Goal: Information Seeking & Learning: Learn about a topic

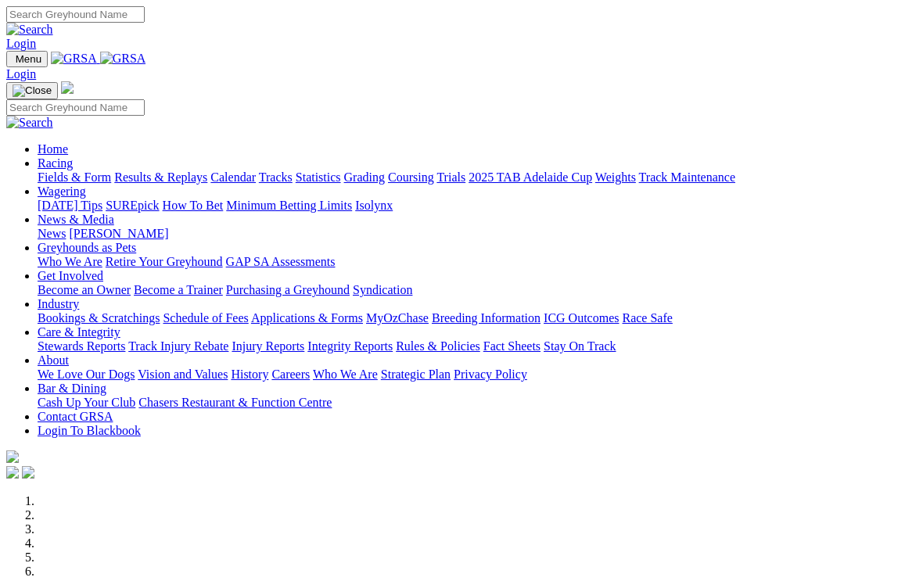
click at [73, 156] on link "Racing" at bounding box center [55, 162] width 35 height 13
click at [86, 185] on link "Wagering" at bounding box center [62, 191] width 49 height 13
click at [114, 213] on link "News & Media" at bounding box center [76, 219] width 77 height 13
click at [136, 241] on link "Greyhounds as Pets" at bounding box center [87, 247] width 99 height 13
click at [103, 269] on link "Get Involved" at bounding box center [71, 275] width 66 height 13
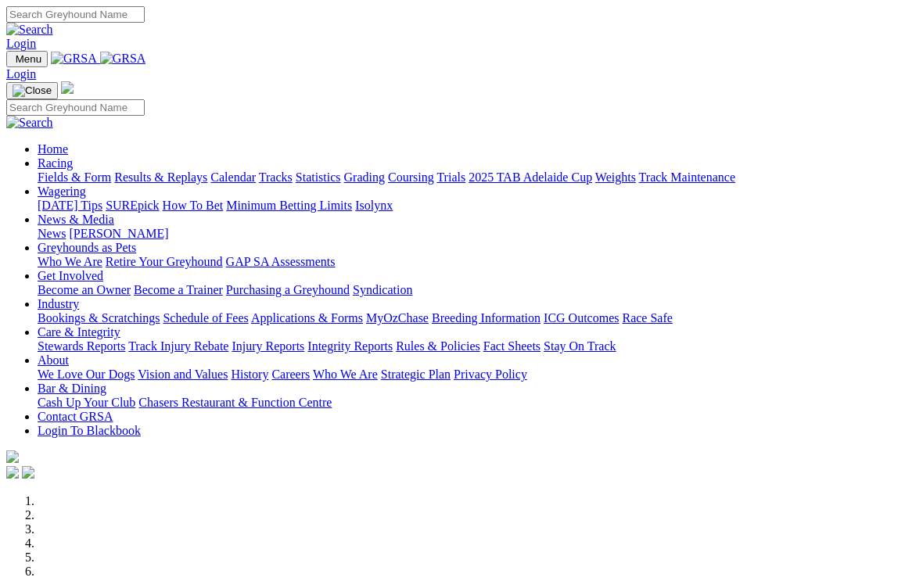
click at [79, 297] on link "Industry" at bounding box center [58, 303] width 41 height 13
click at [120, 325] on link "Care & Integrity" at bounding box center [79, 331] width 83 height 13
click at [480, 340] on link "Rules & Policies" at bounding box center [438, 346] width 84 height 13
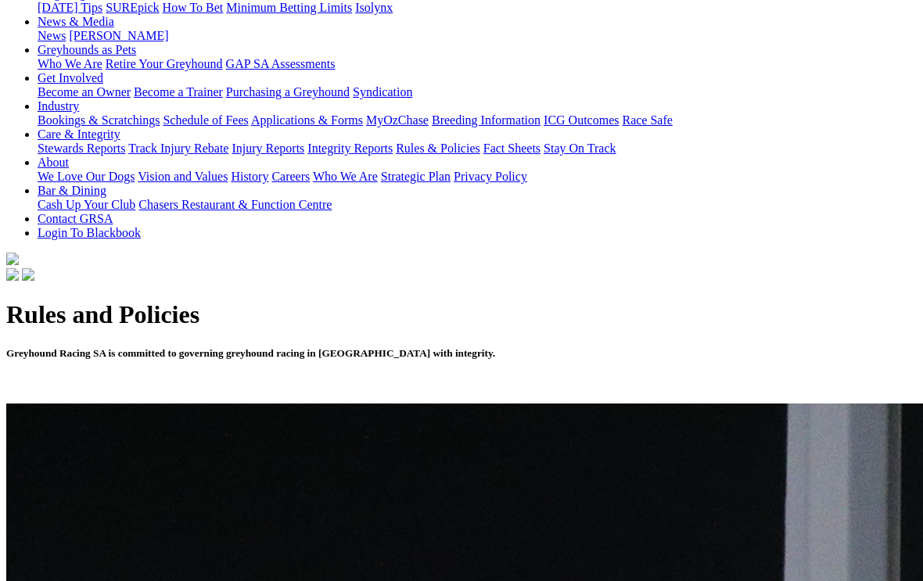
scroll to position [241, 0]
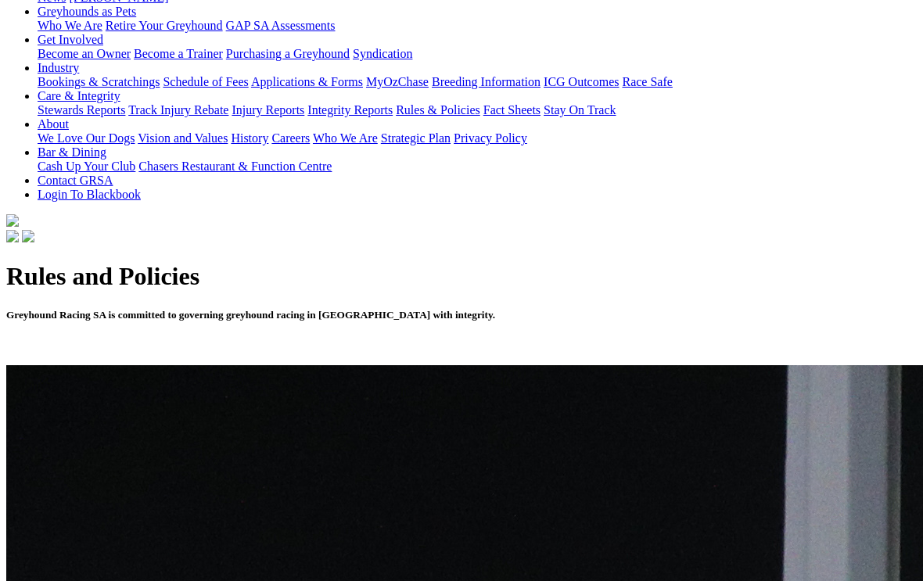
scroll to position [266, 0]
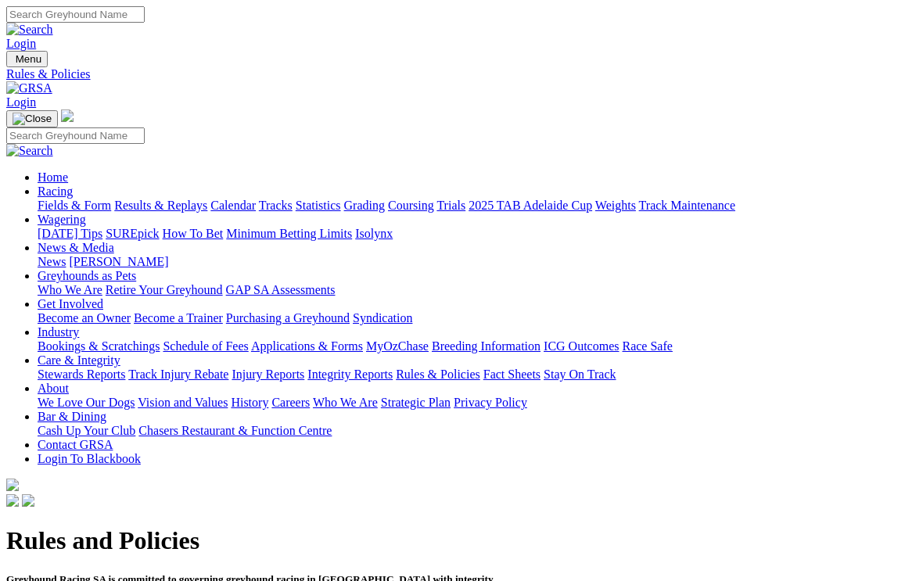
scroll to position [268, 0]
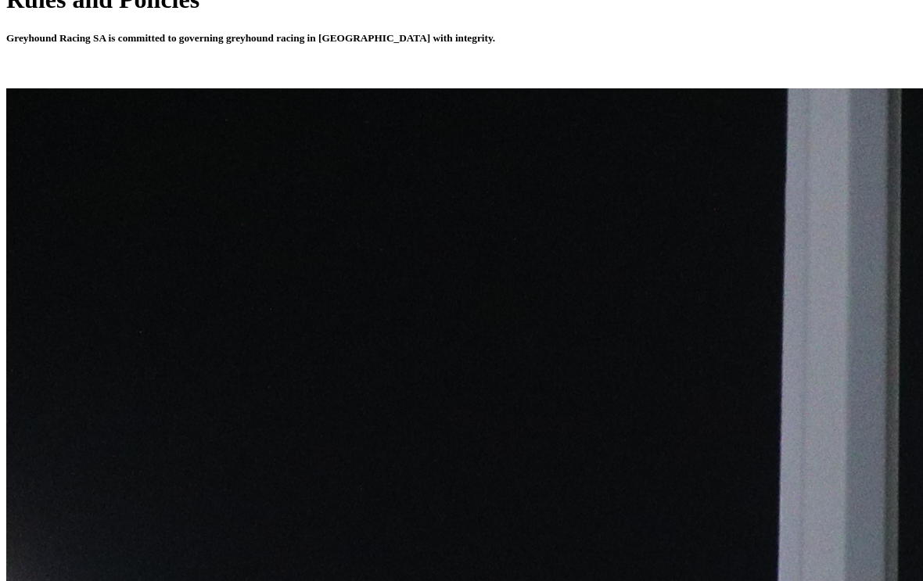
scroll to position [542, 0]
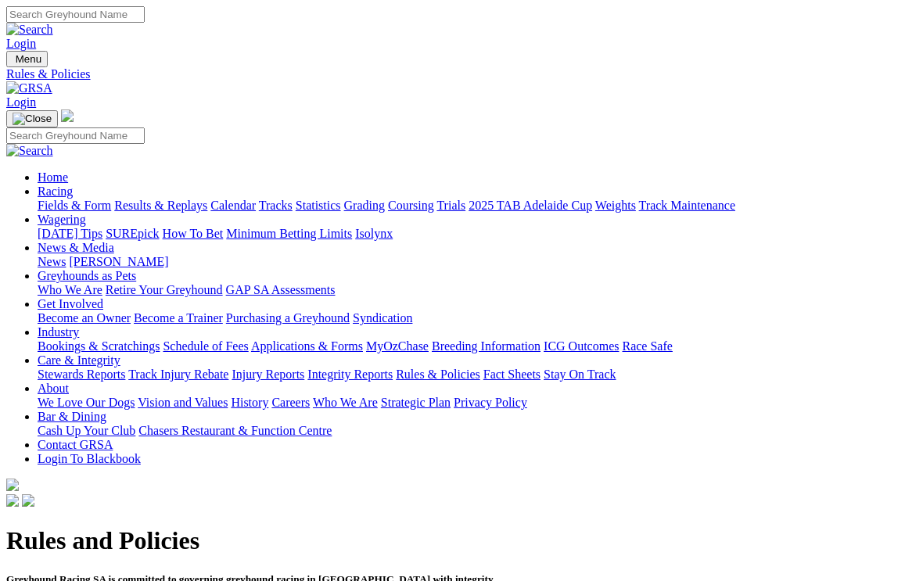
scroll to position [568, 0]
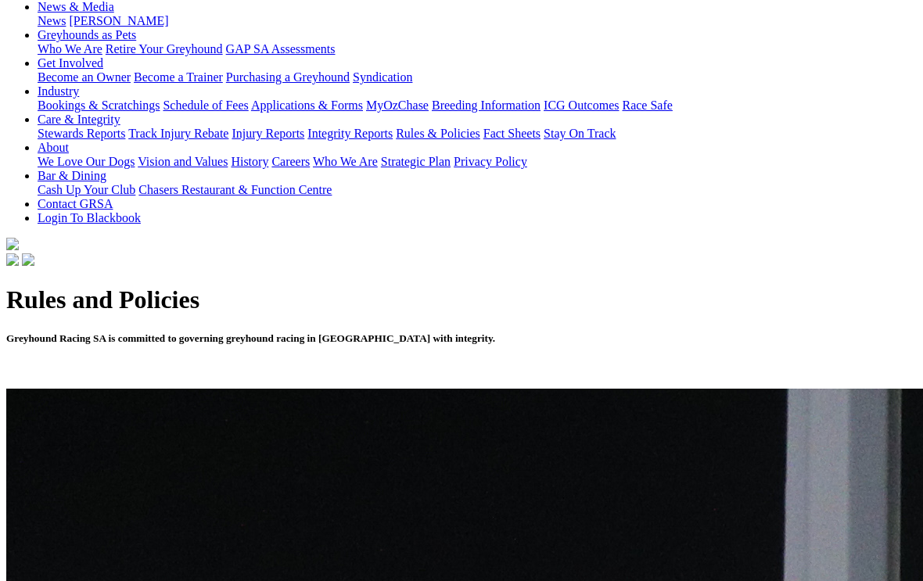
scroll to position [240, 0]
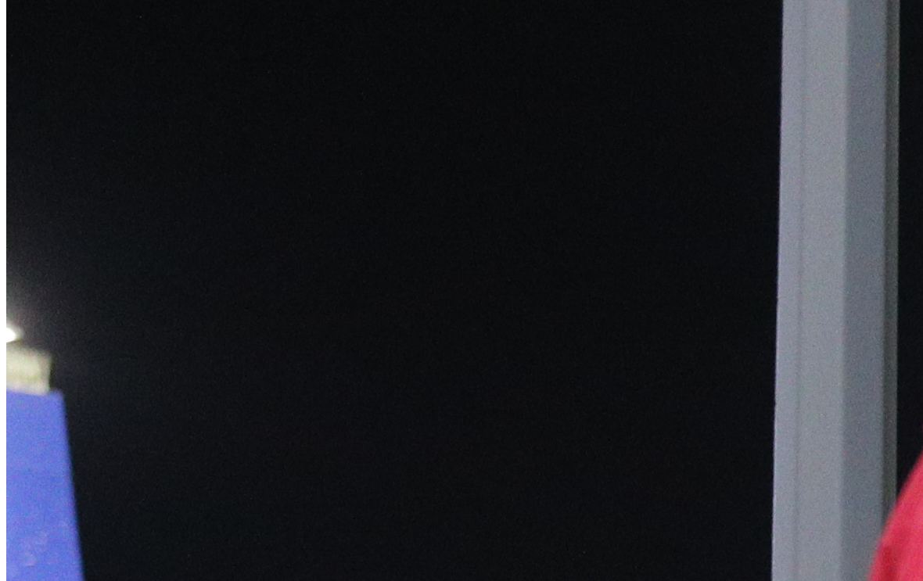
scroll to position [856, 0]
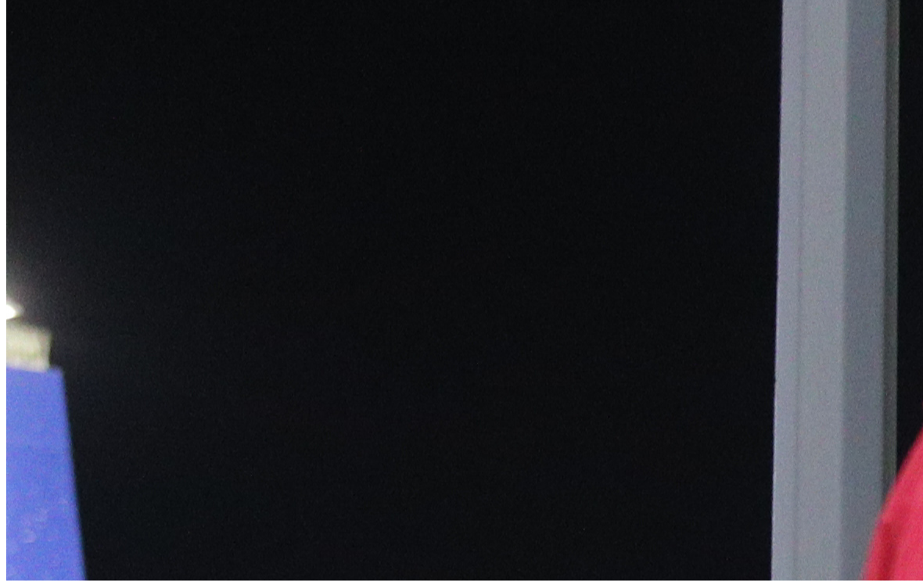
scroll to position [881, 0]
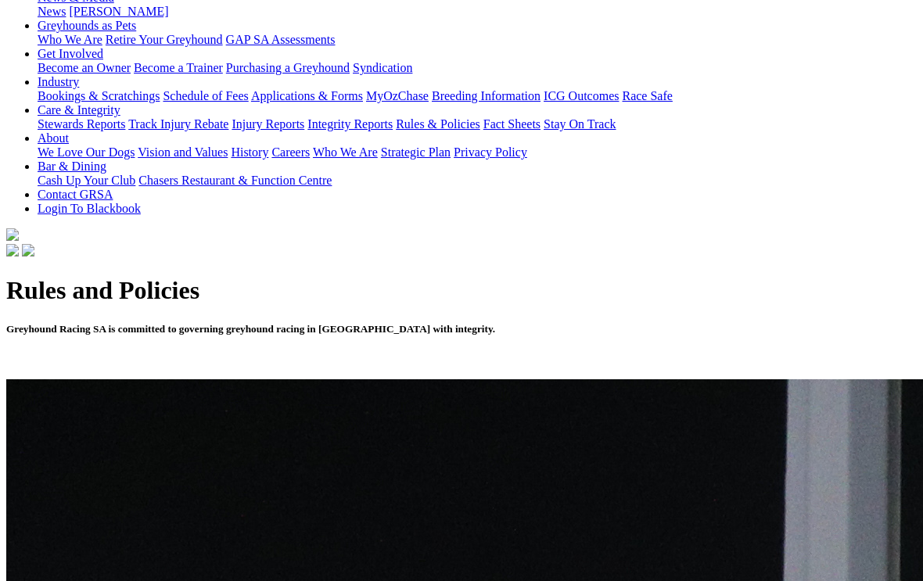
scroll to position [250, 0]
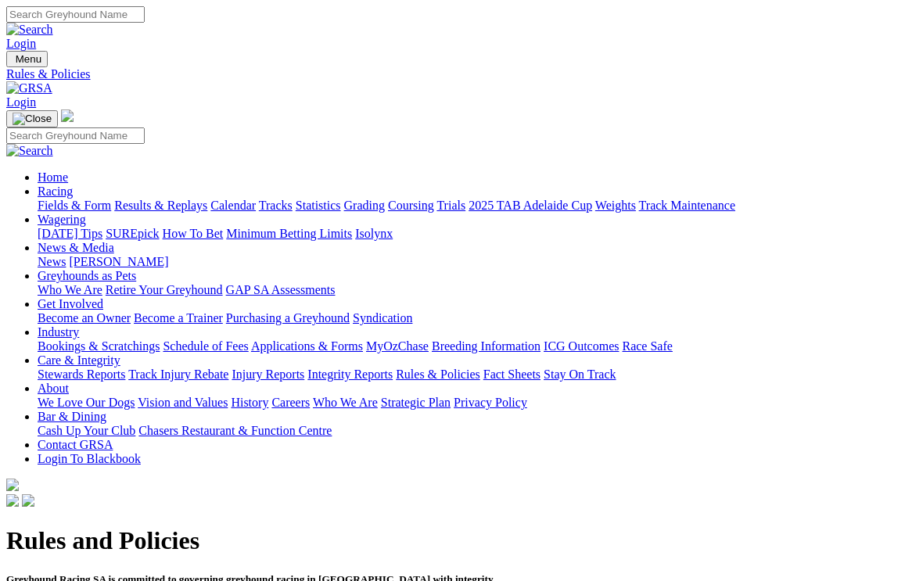
scroll to position [250, 0]
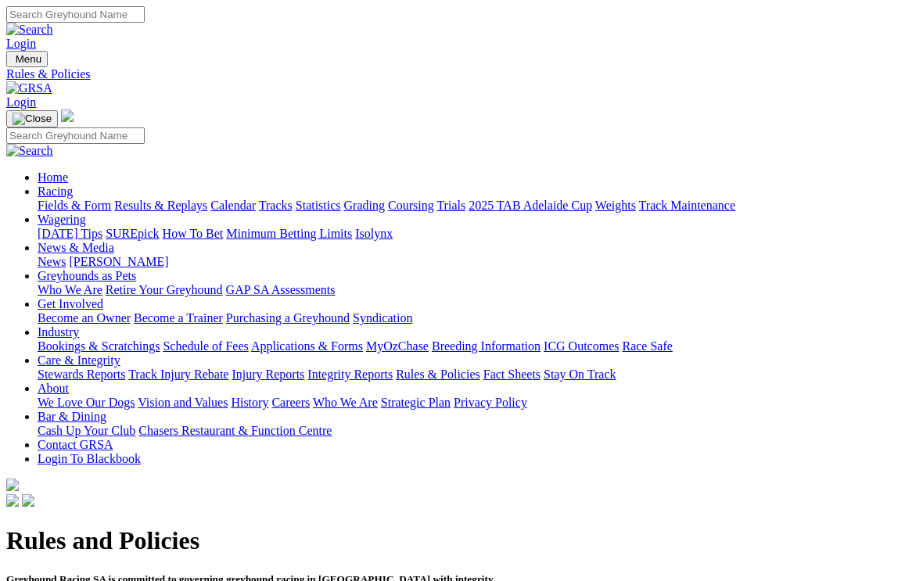
scroll to position [250, 0]
